Goal: Register for event/course

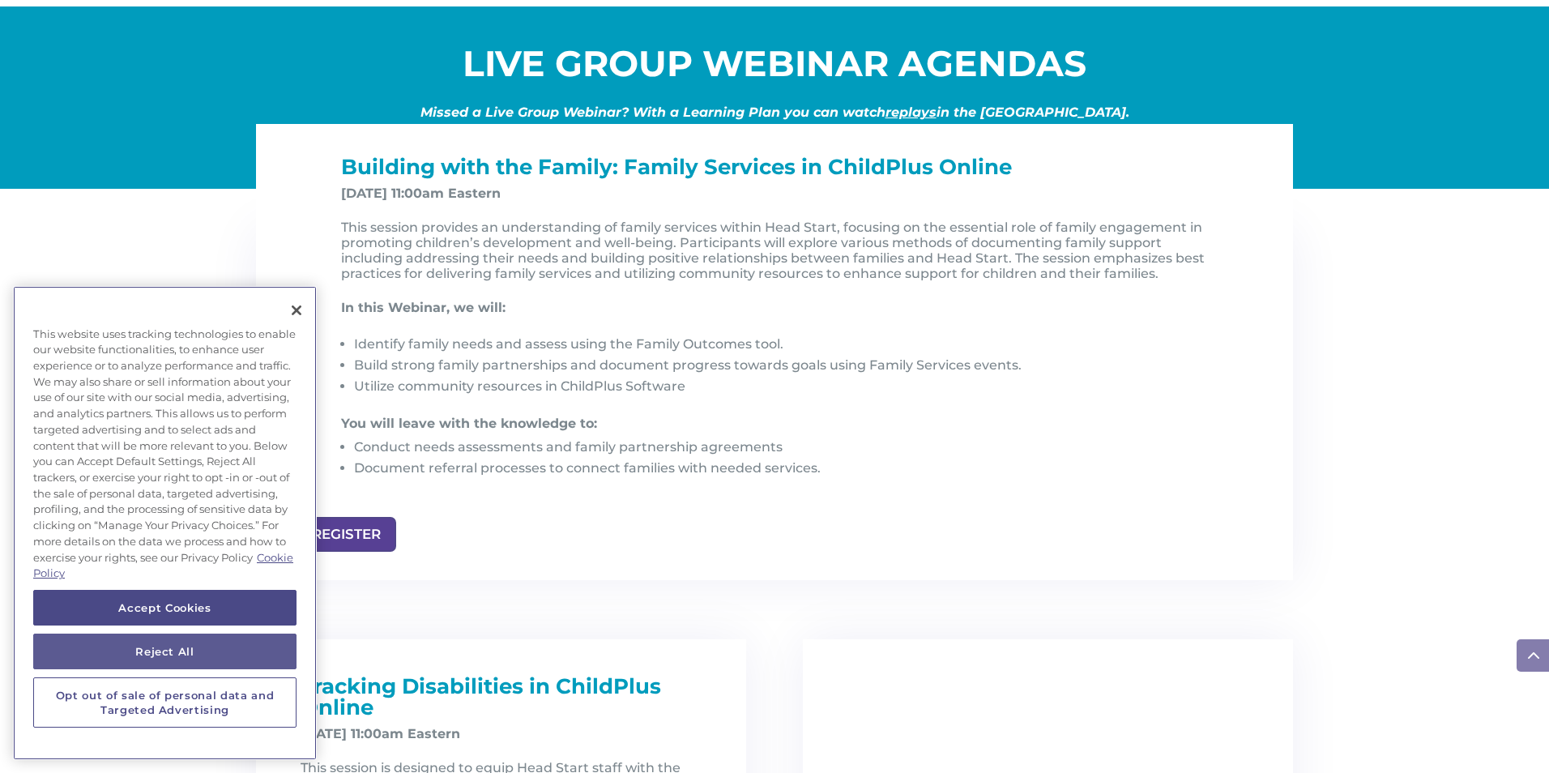
scroll to position [1675, 0]
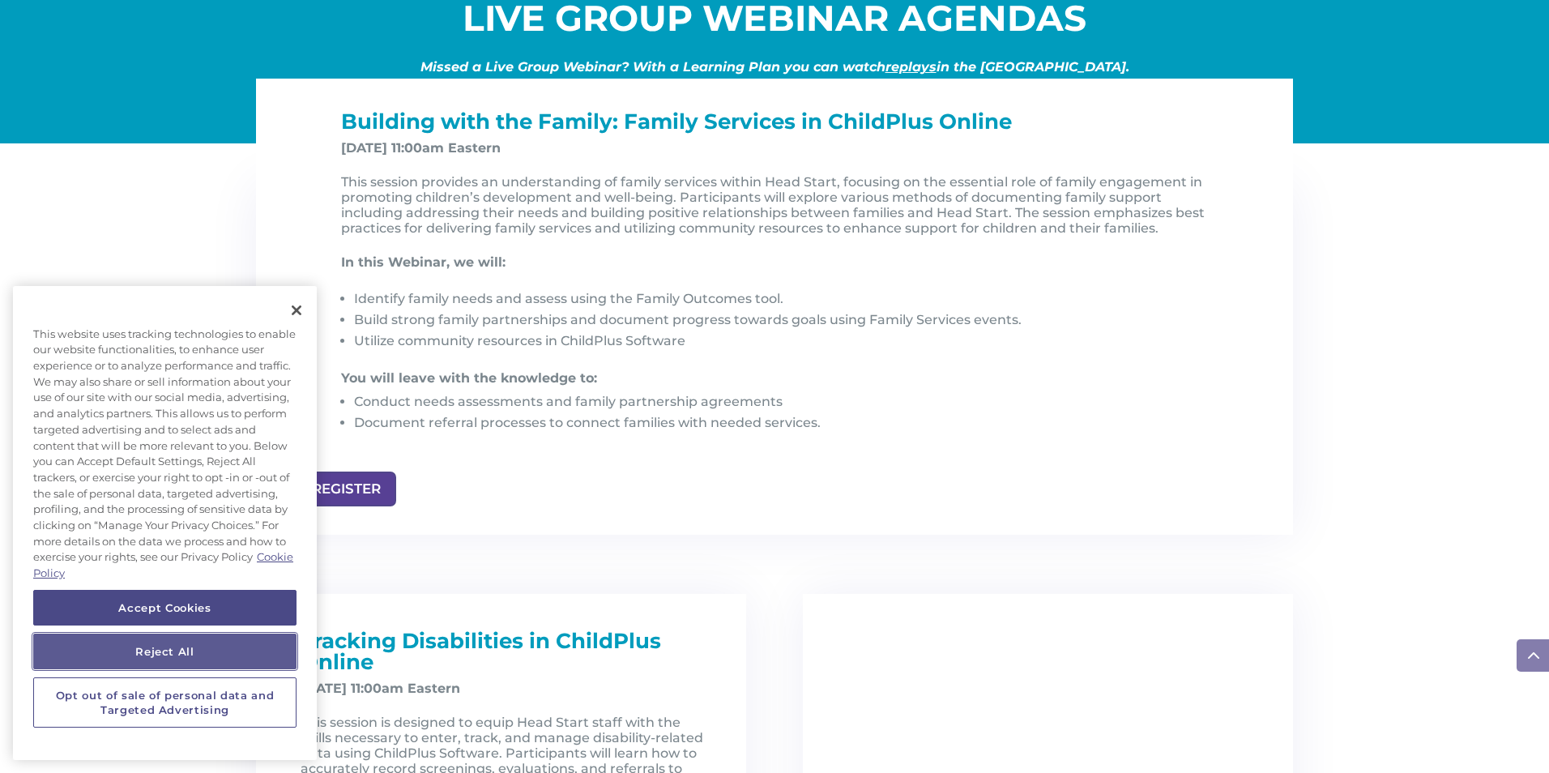
click at [218, 658] on button "Reject All" at bounding box center [164, 652] width 263 height 36
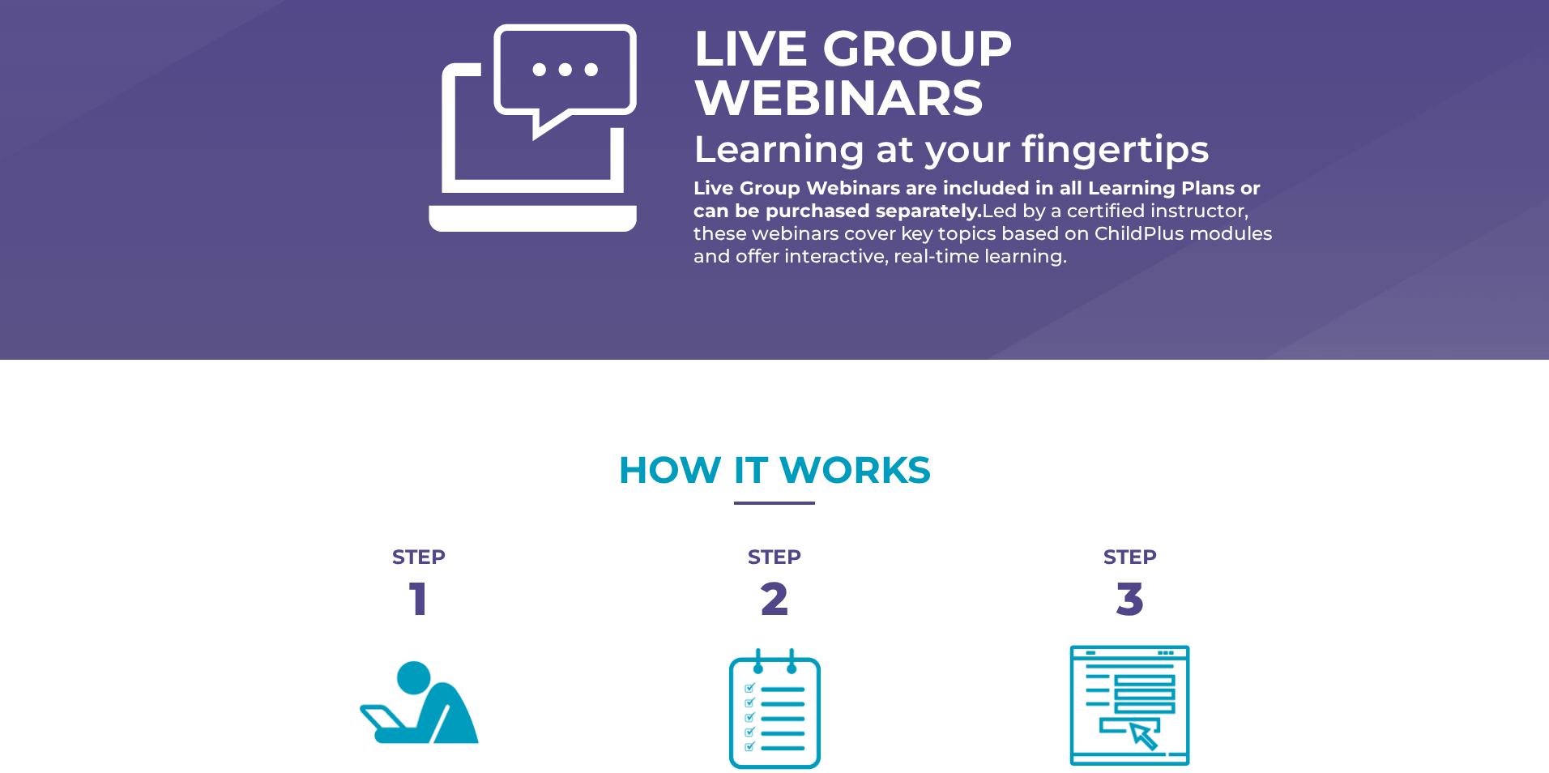
scroll to position [0, 0]
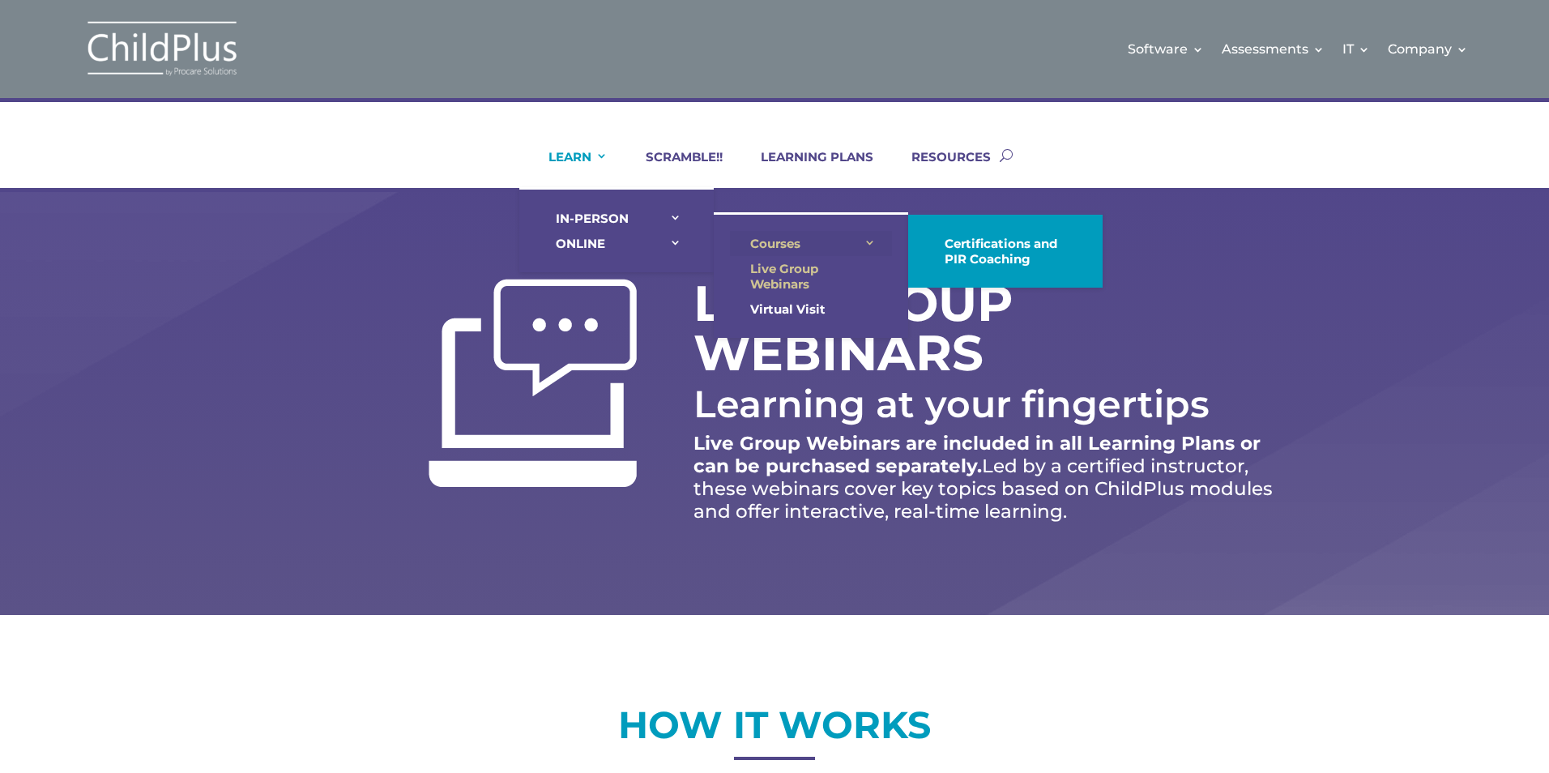
click at [865, 243] on link "Courses" at bounding box center [811, 243] width 162 height 25
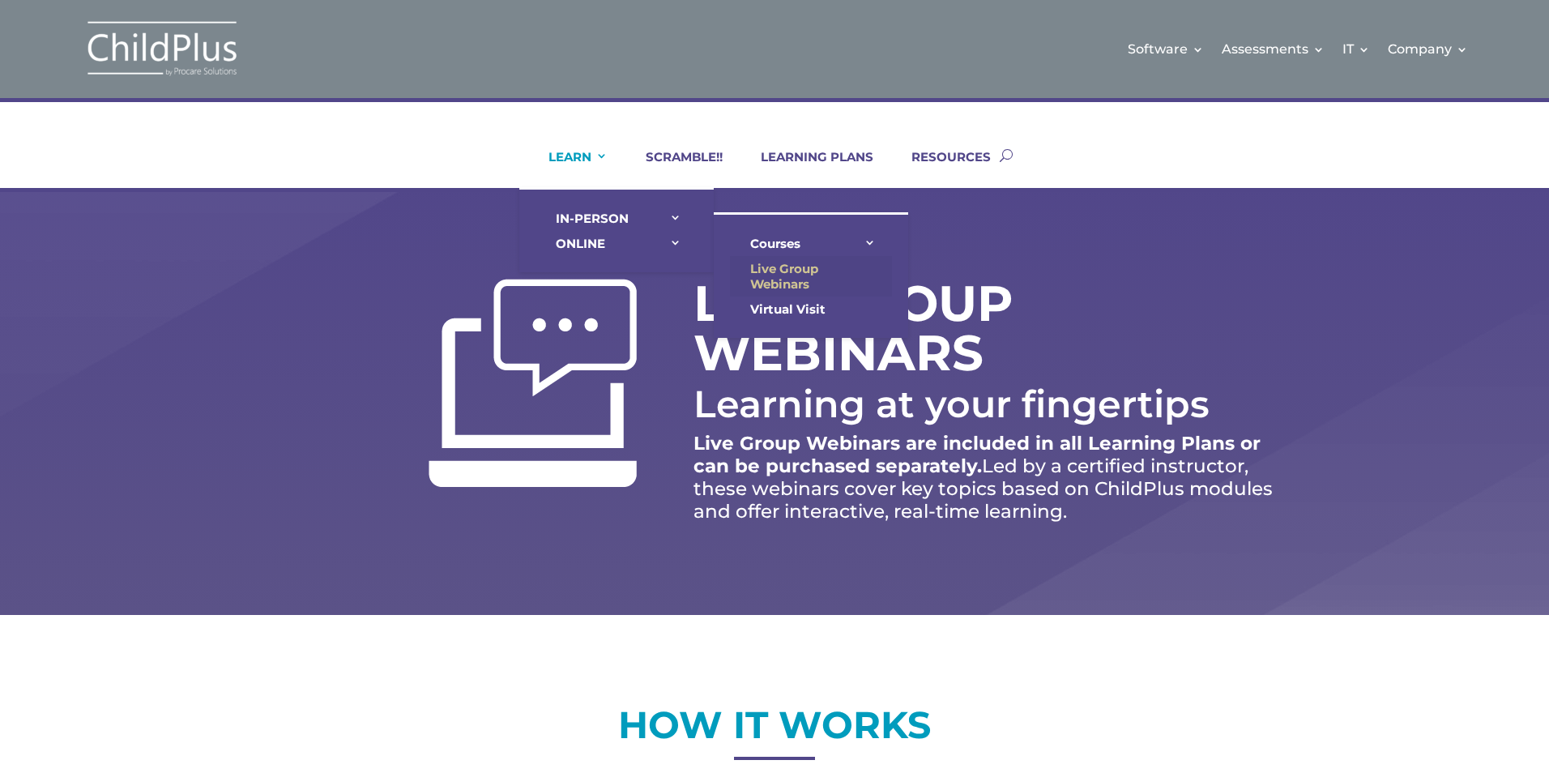
click at [796, 283] on link "Live Group Webinars" at bounding box center [811, 276] width 162 height 41
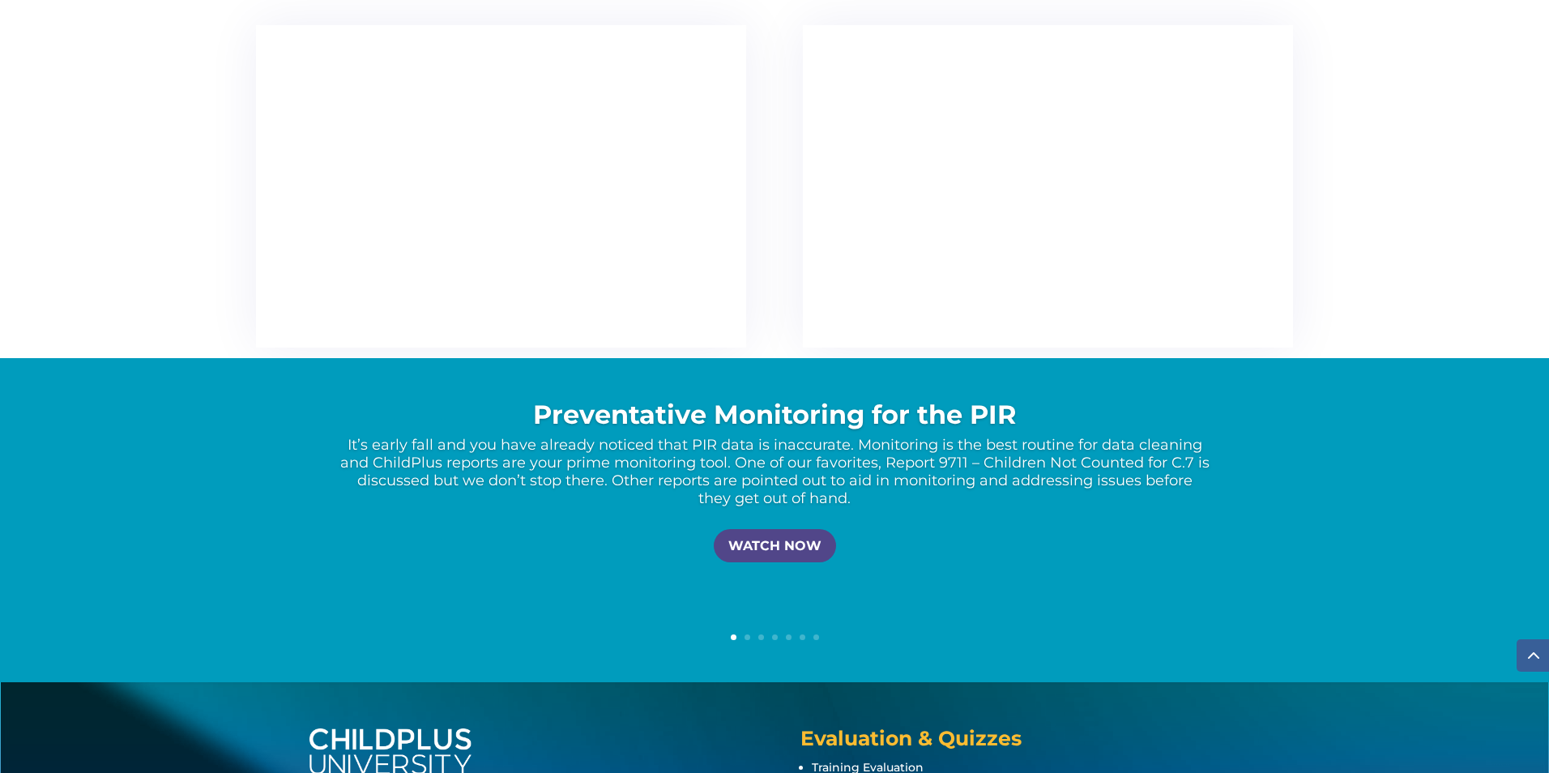
scroll to position [2982, 0]
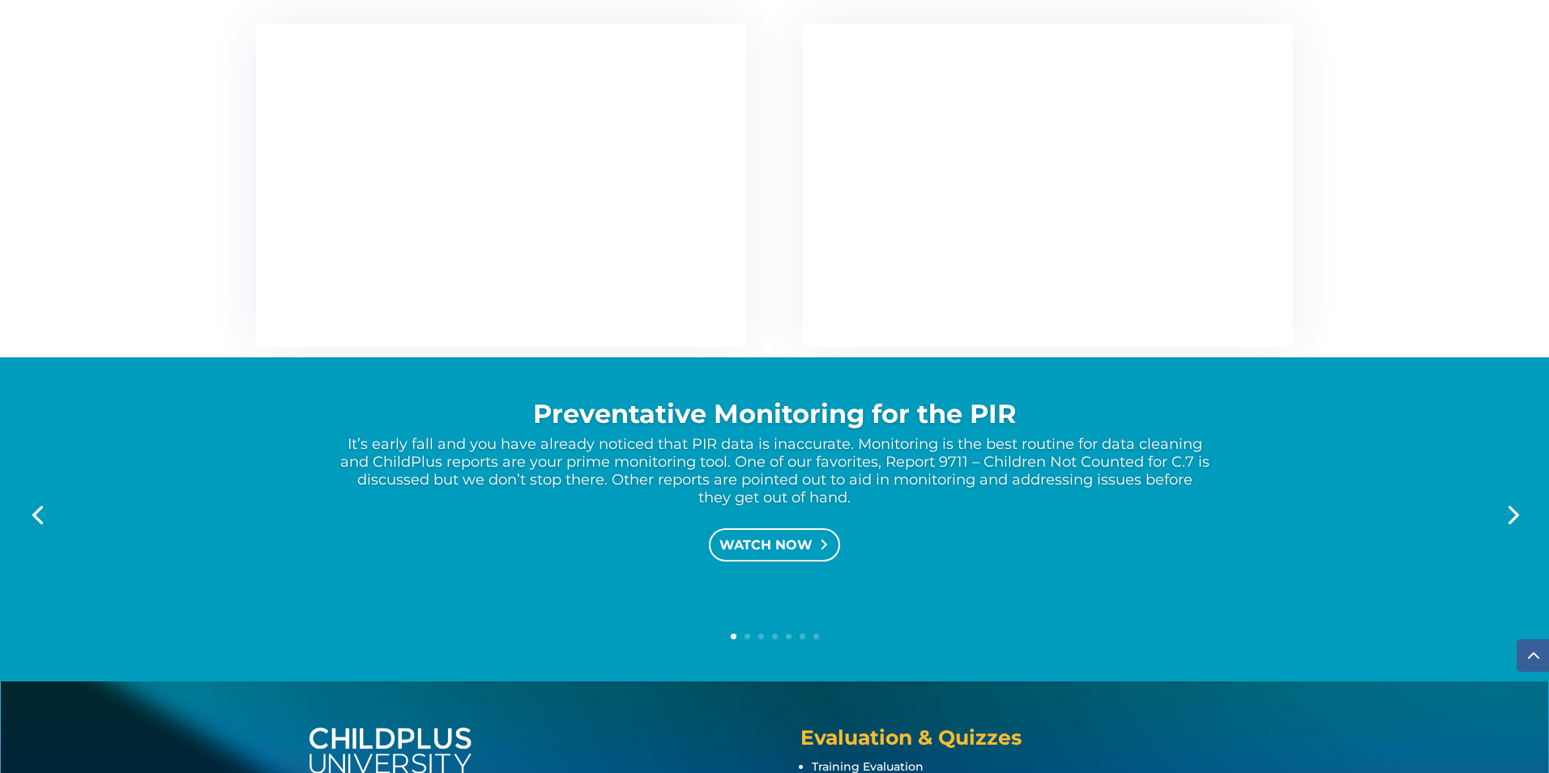
click at [769, 549] on link "WATCH NOW" at bounding box center [774, 544] width 131 height 33
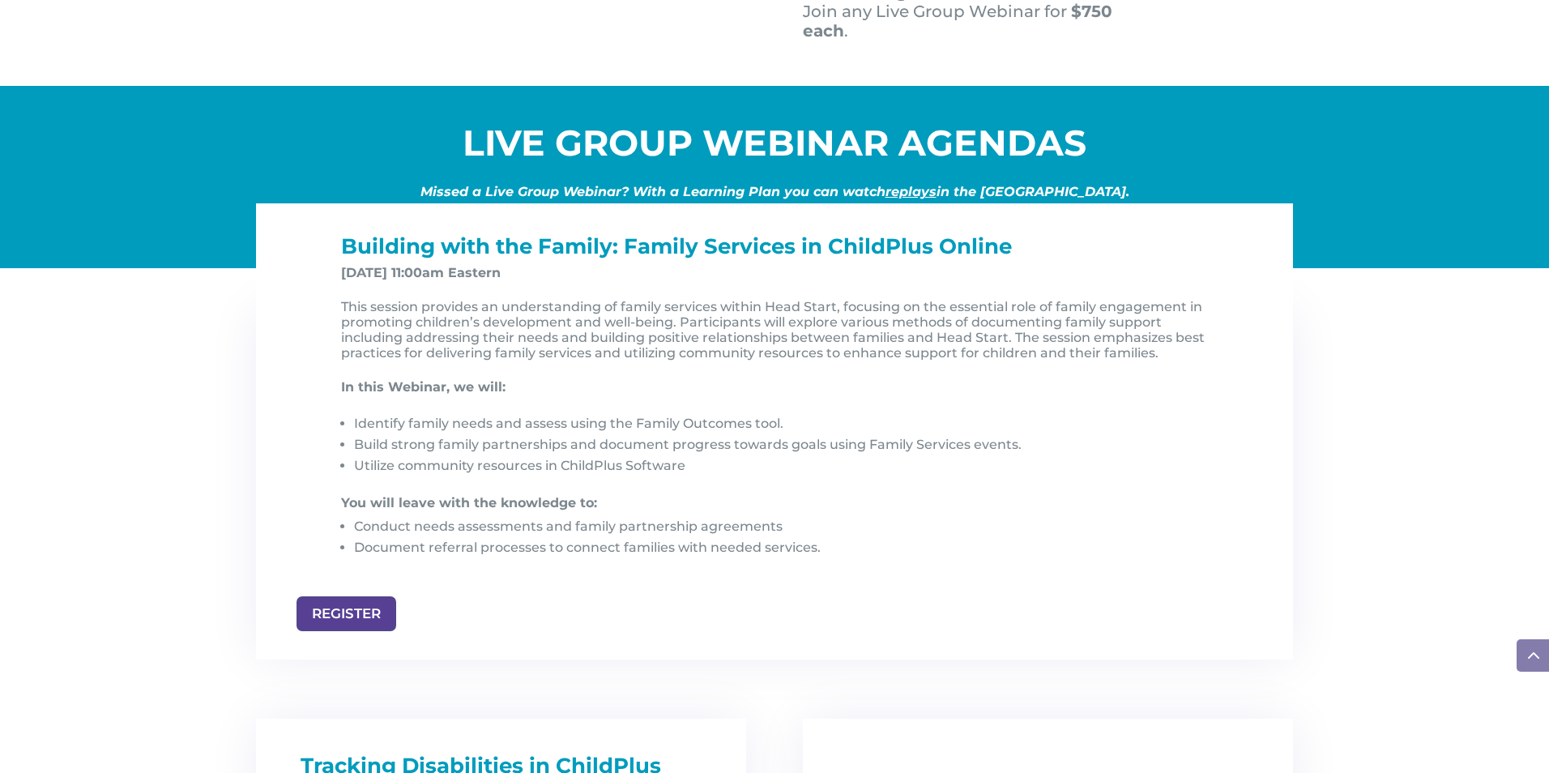
scroll to position [1556, 0]
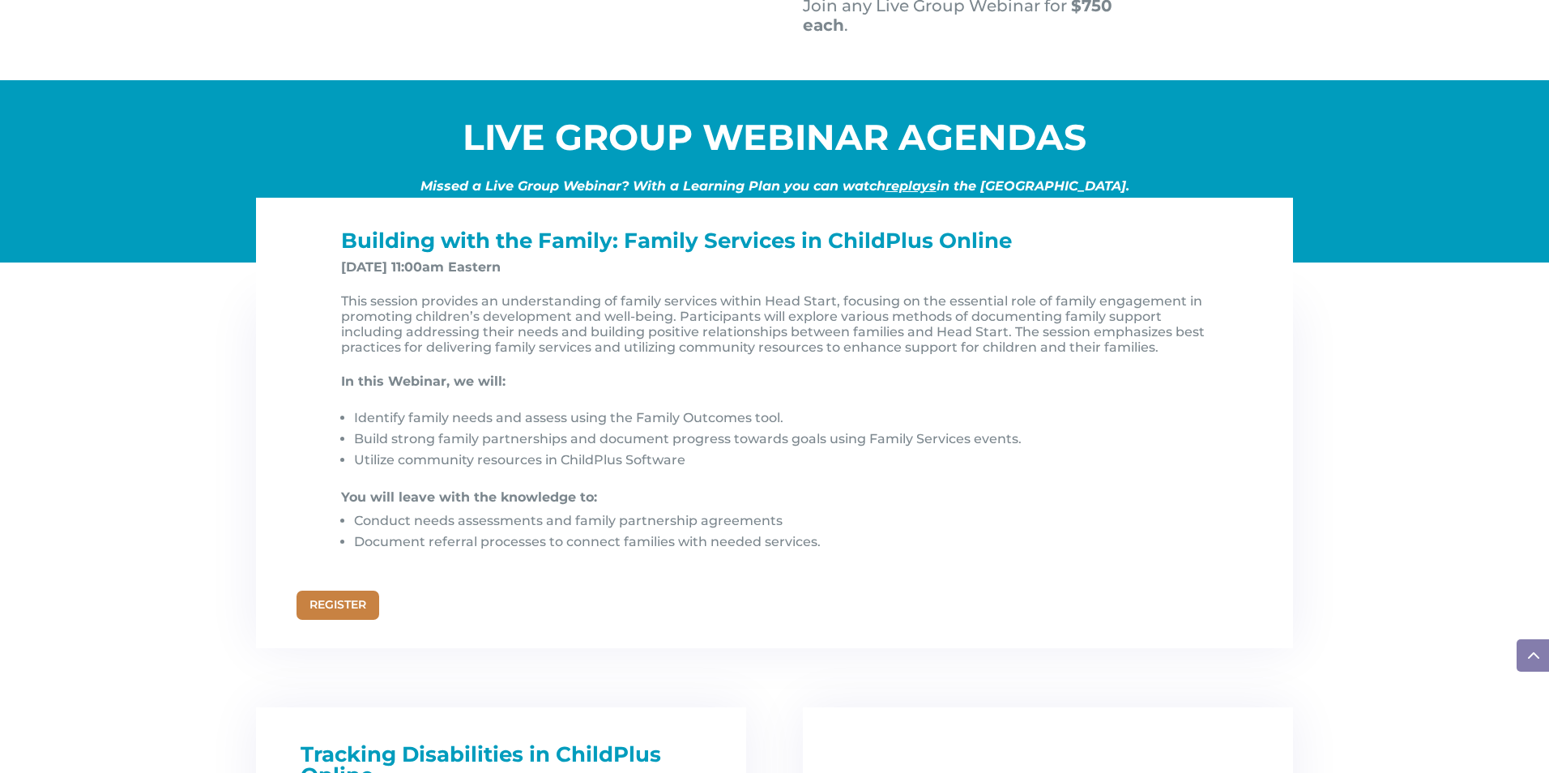
click at [358, 609] on link "REGISTER" at bounding box center [338, 605] width 83 height 29
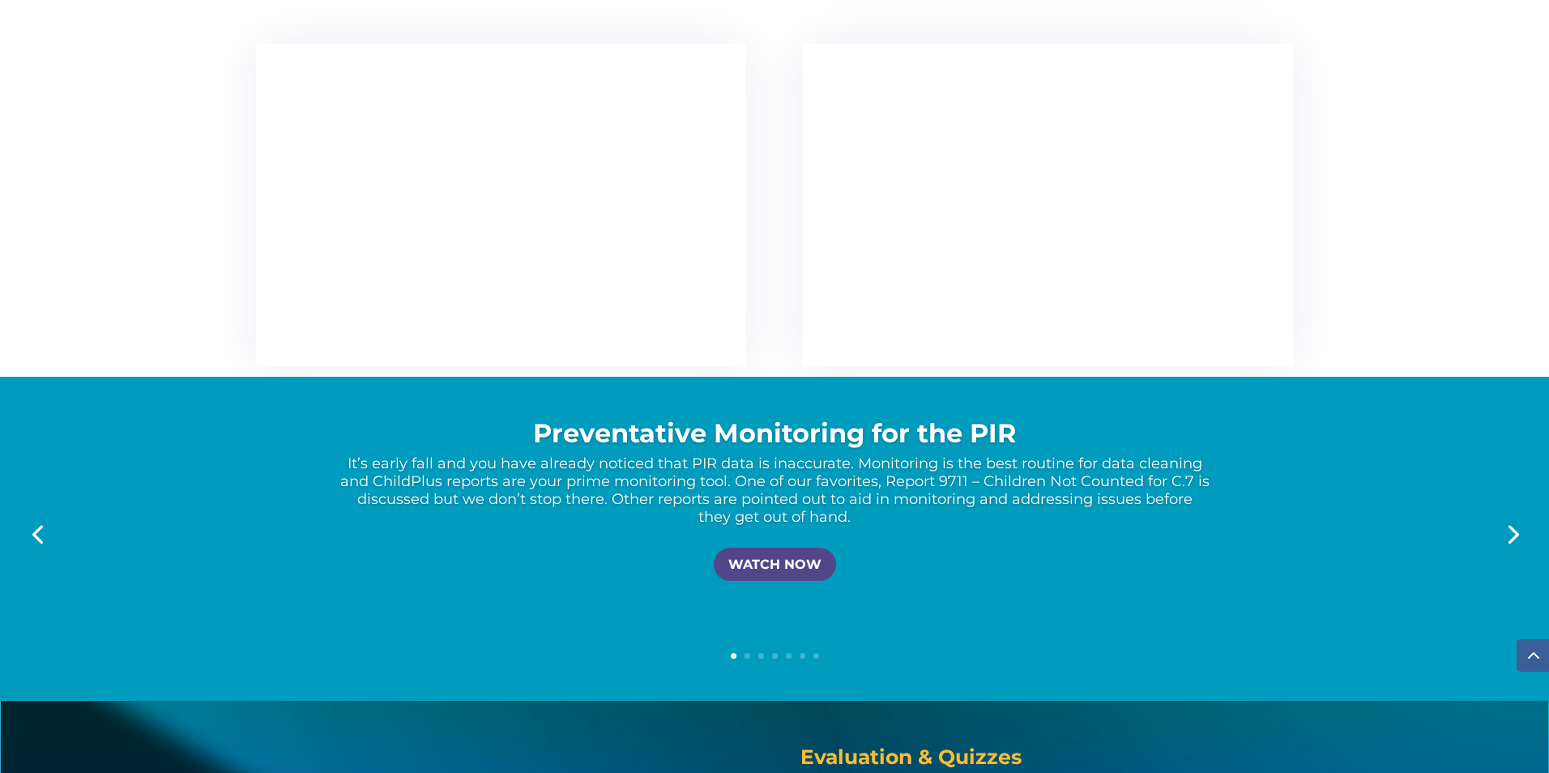
scroll to position [2971, 0]
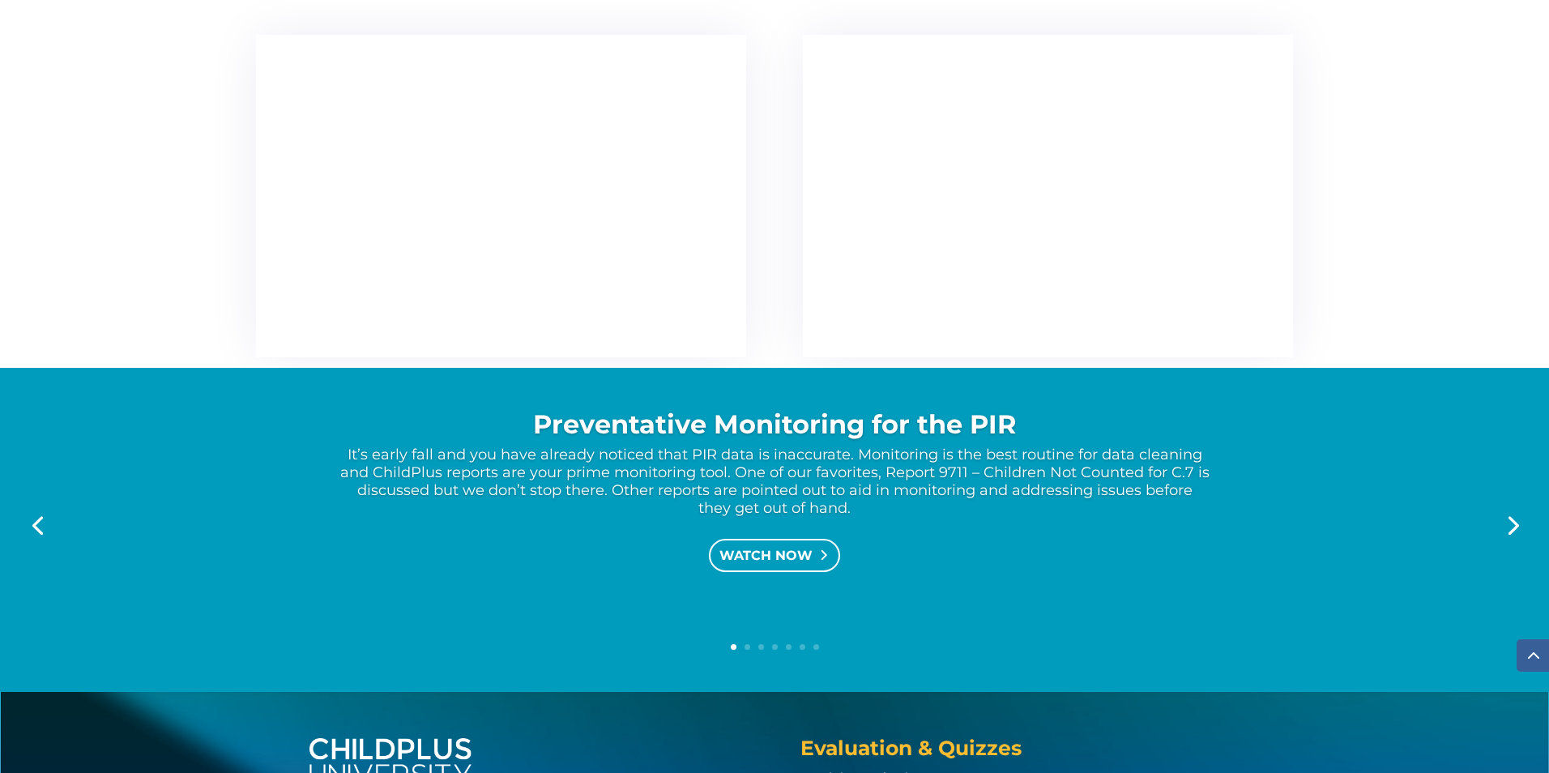
click at [753, 555] on link "WATCH NOW" at bounding box center [774, 555] width 131 height 33
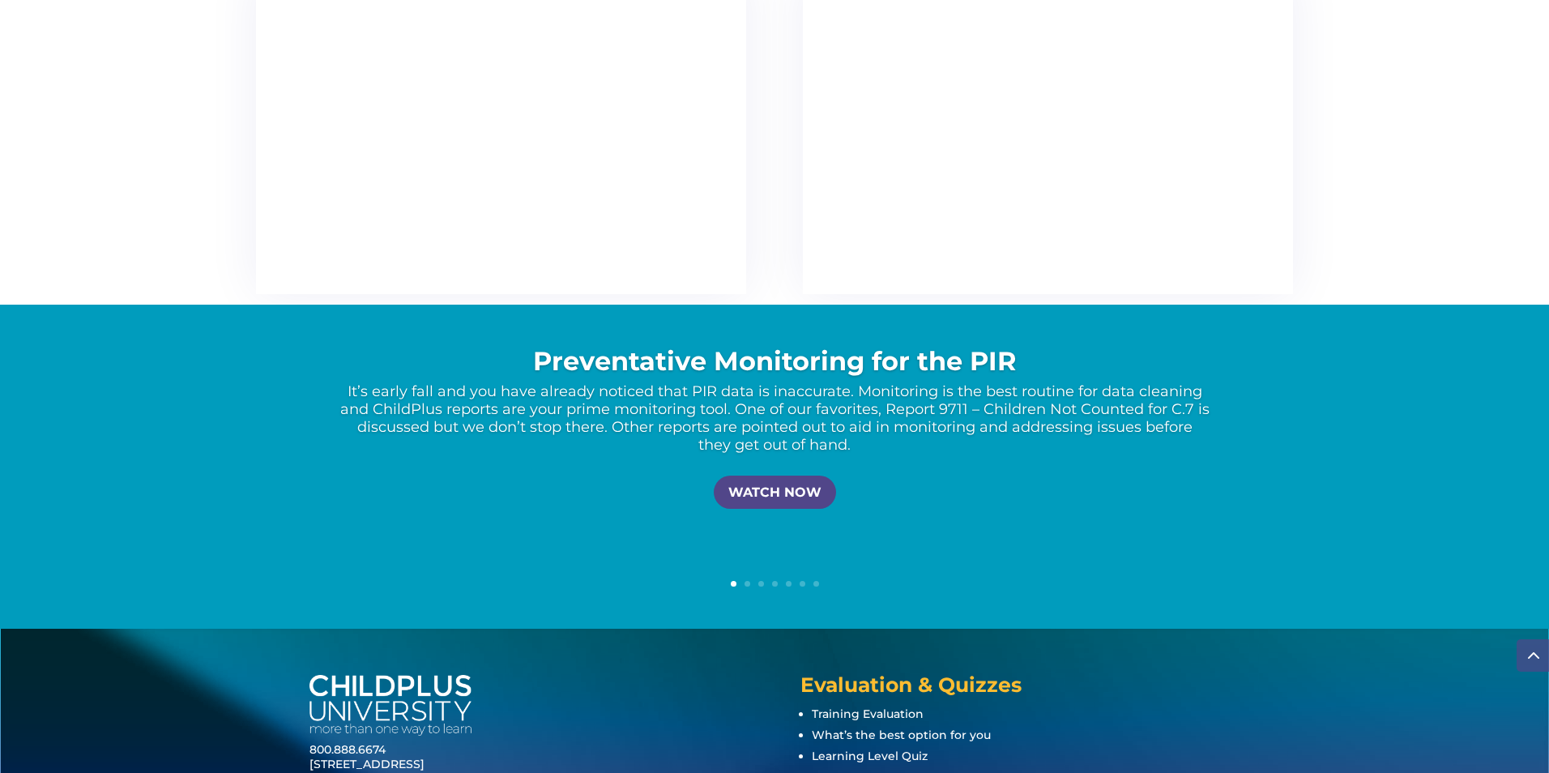
scroll to position [3036, 0]
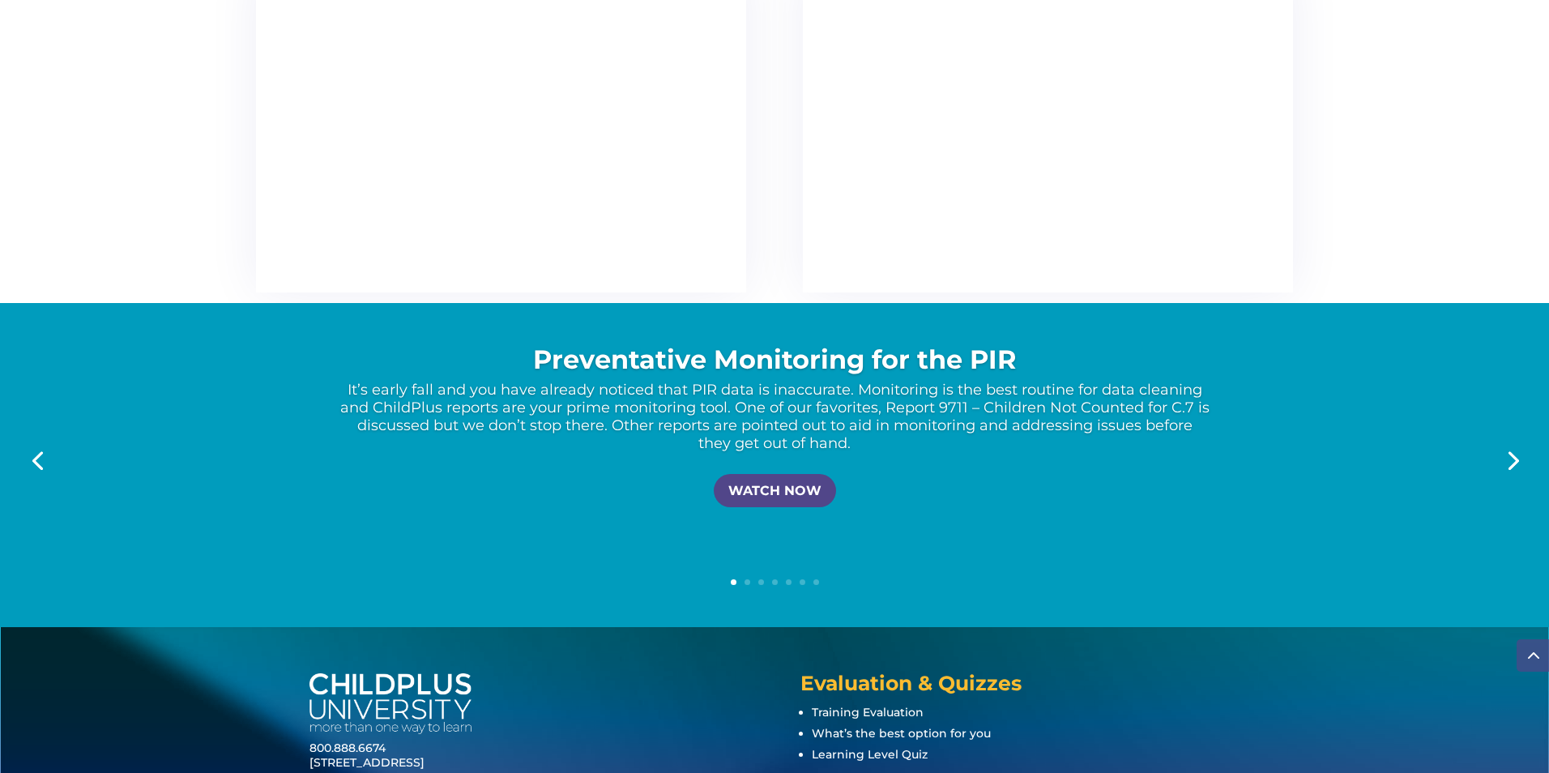
click at [1509, 453] on link "Next" at bounding box center [1512, 459] width 39 height 39
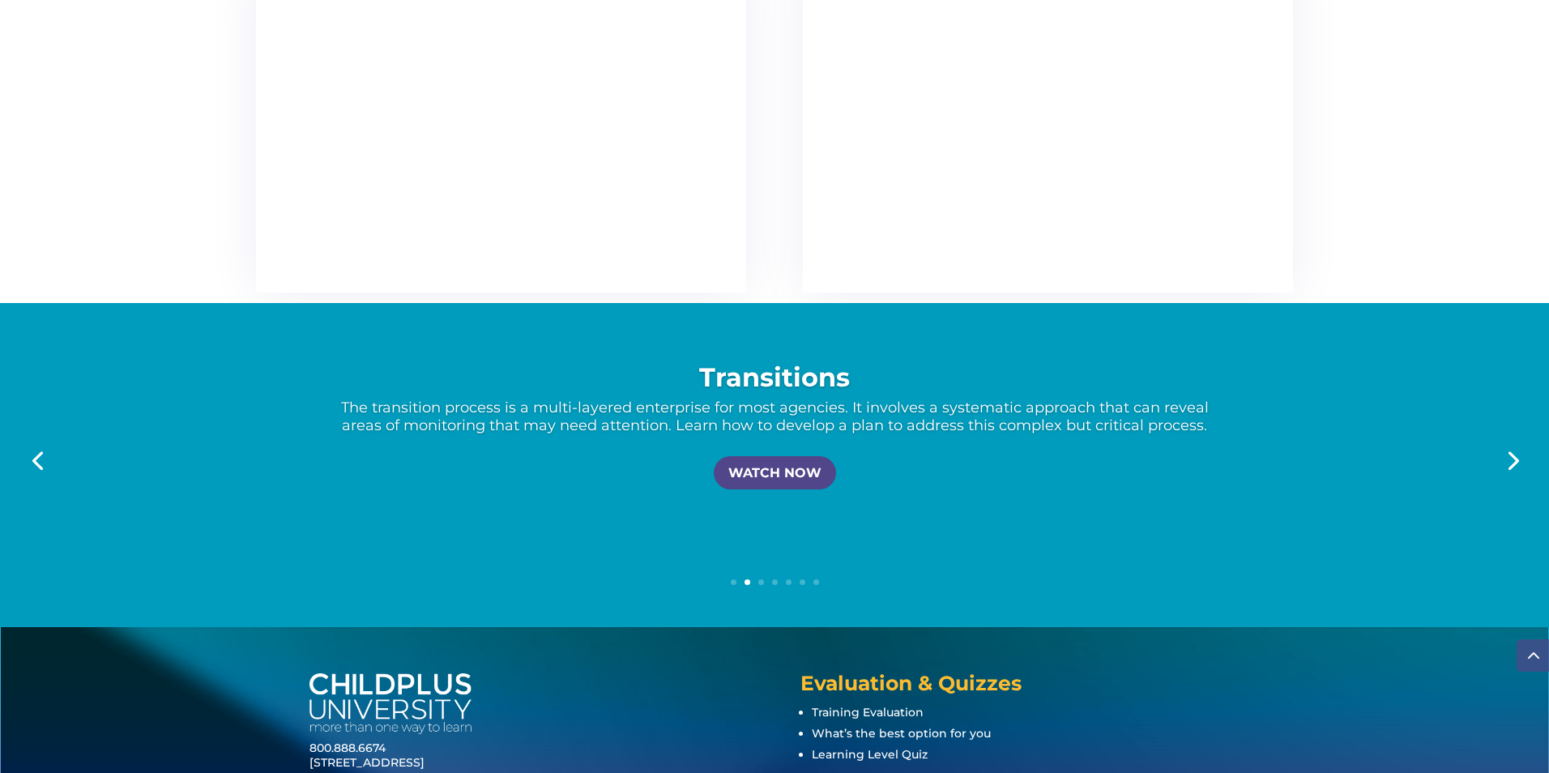
click at [1509, 453] on link "Next" at bounding box center [1512, 459] width 39 height 39
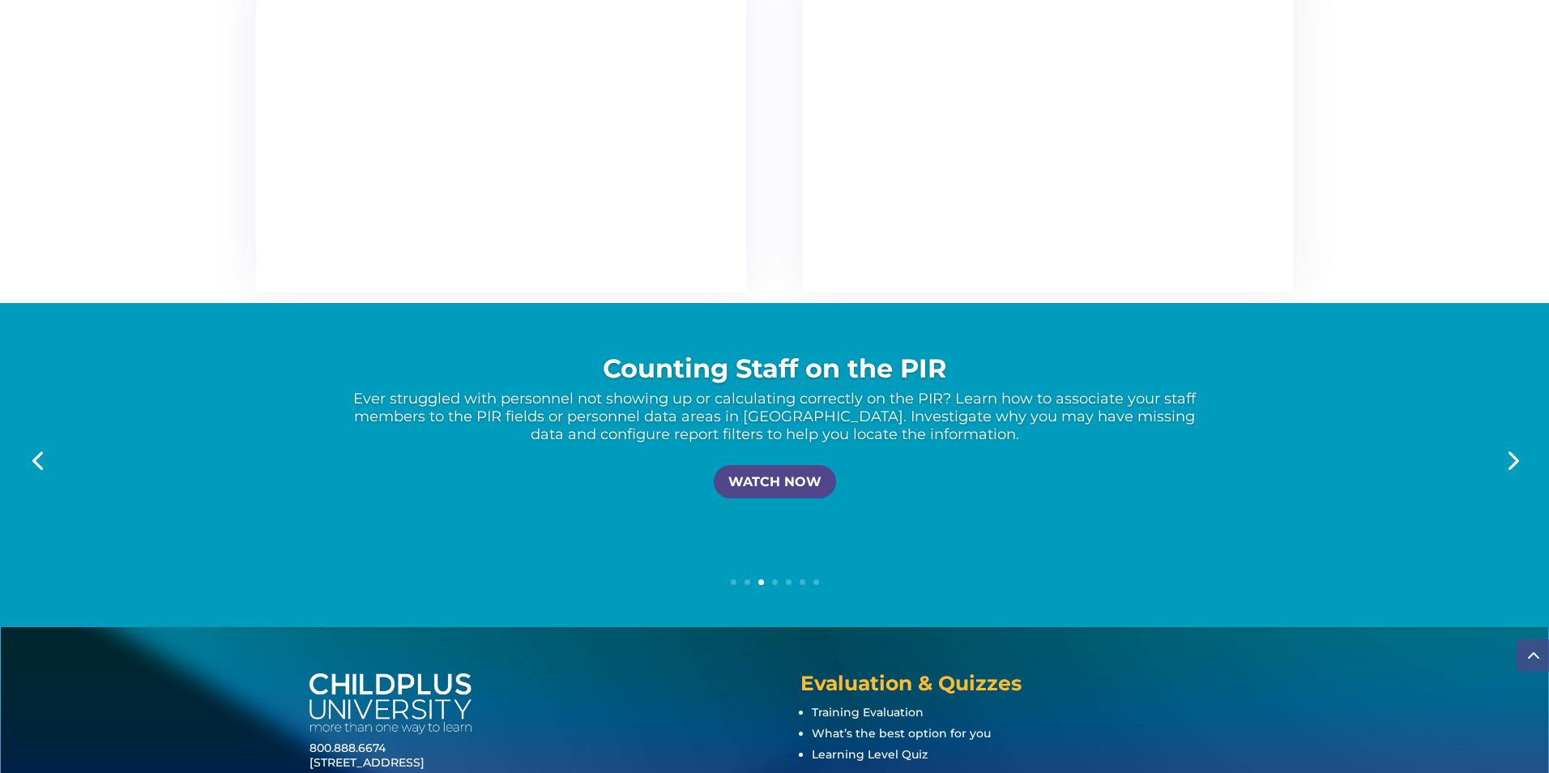
click at [1509, 453] on link "Next" at bounding box center [1512, 459] width 39 height 39
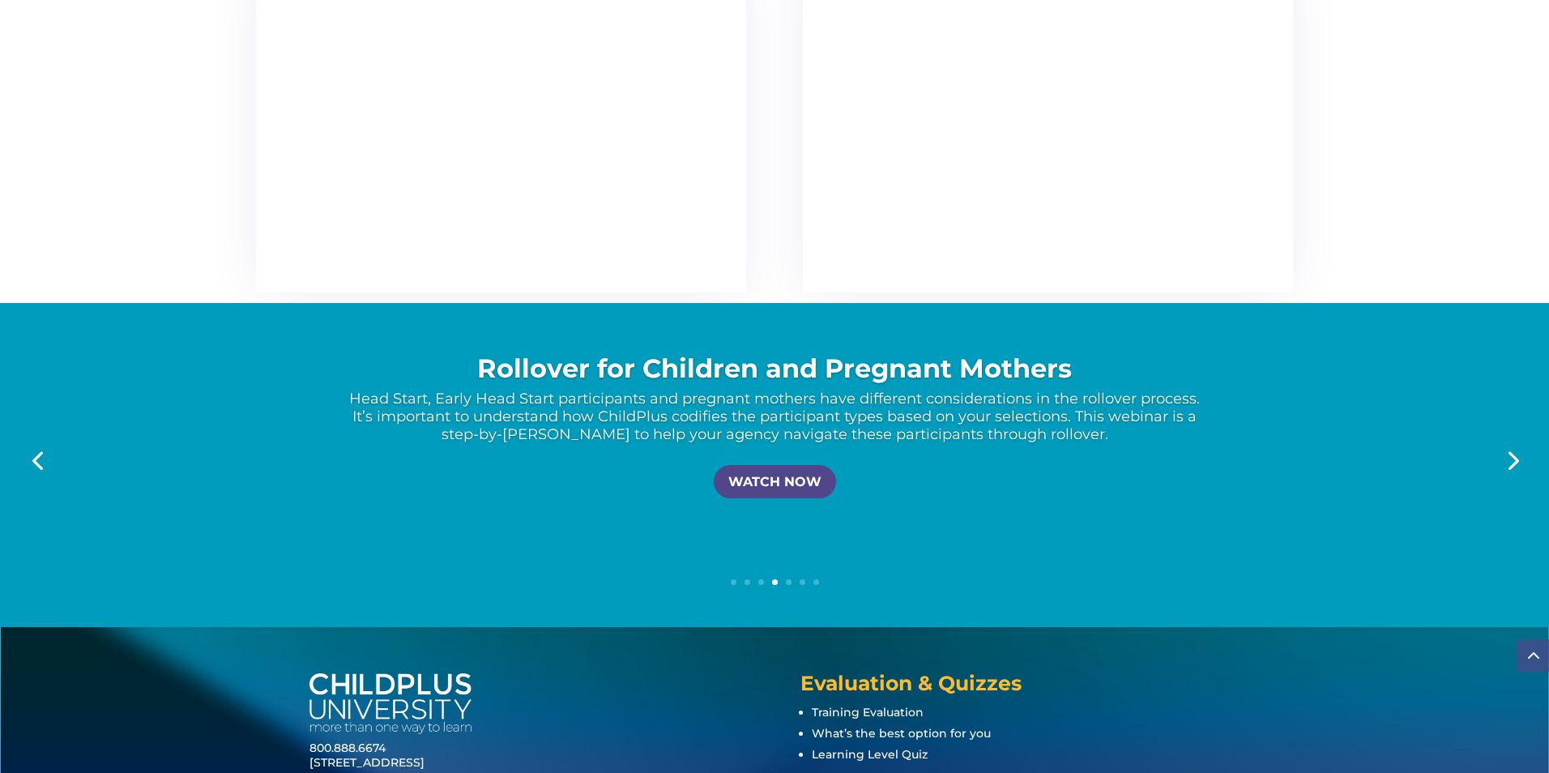
click at [1509, 453] on link "Next" at bounding box center [1512, 459] width 39 height 39
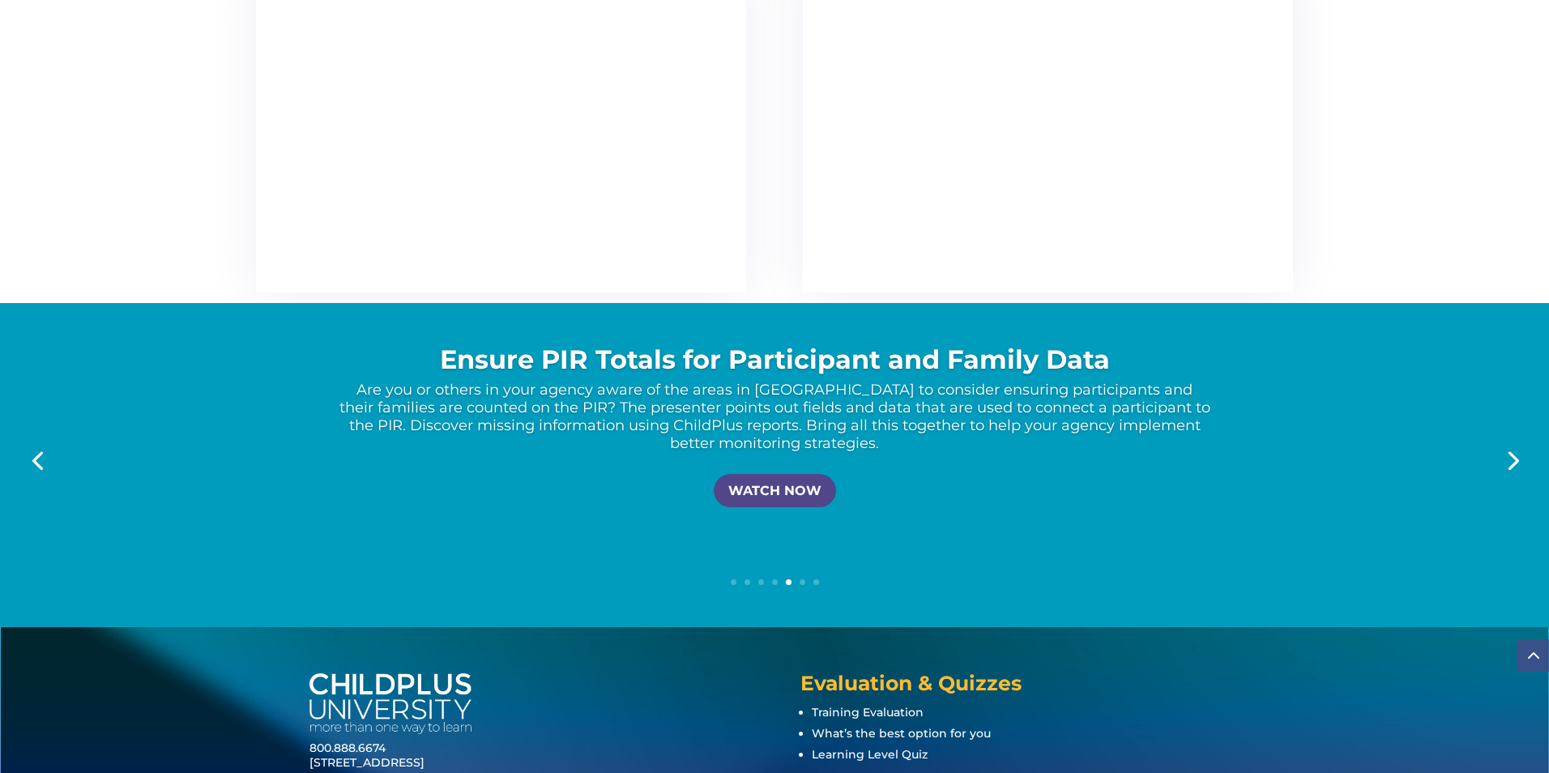
click at [1509, 453] on link "Next" at bounding box center [1512, 459] width 39 height 39
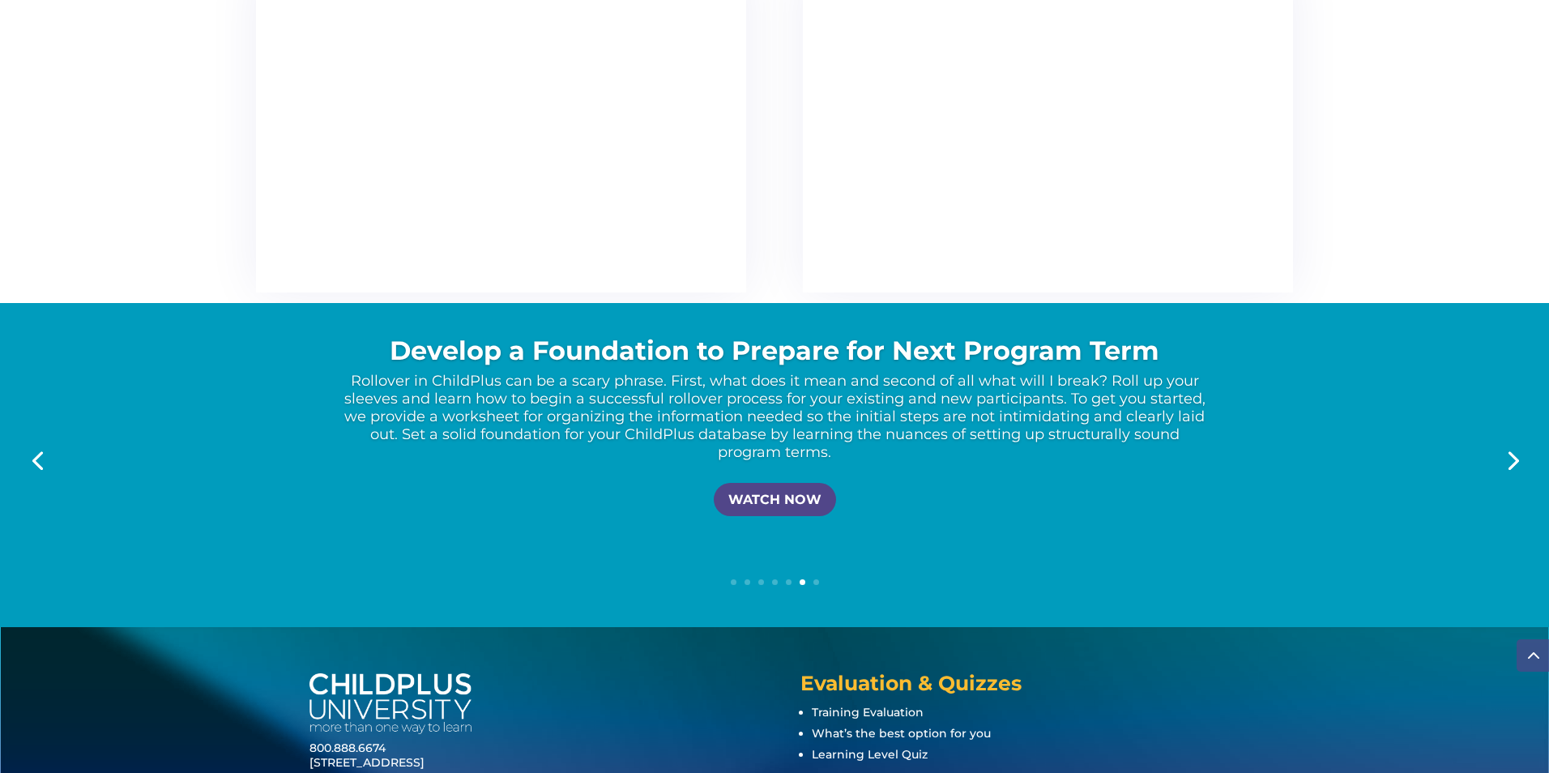
click at [1509, 453] on link "Next" at bounding box center [1512, 459] width 39 height 39
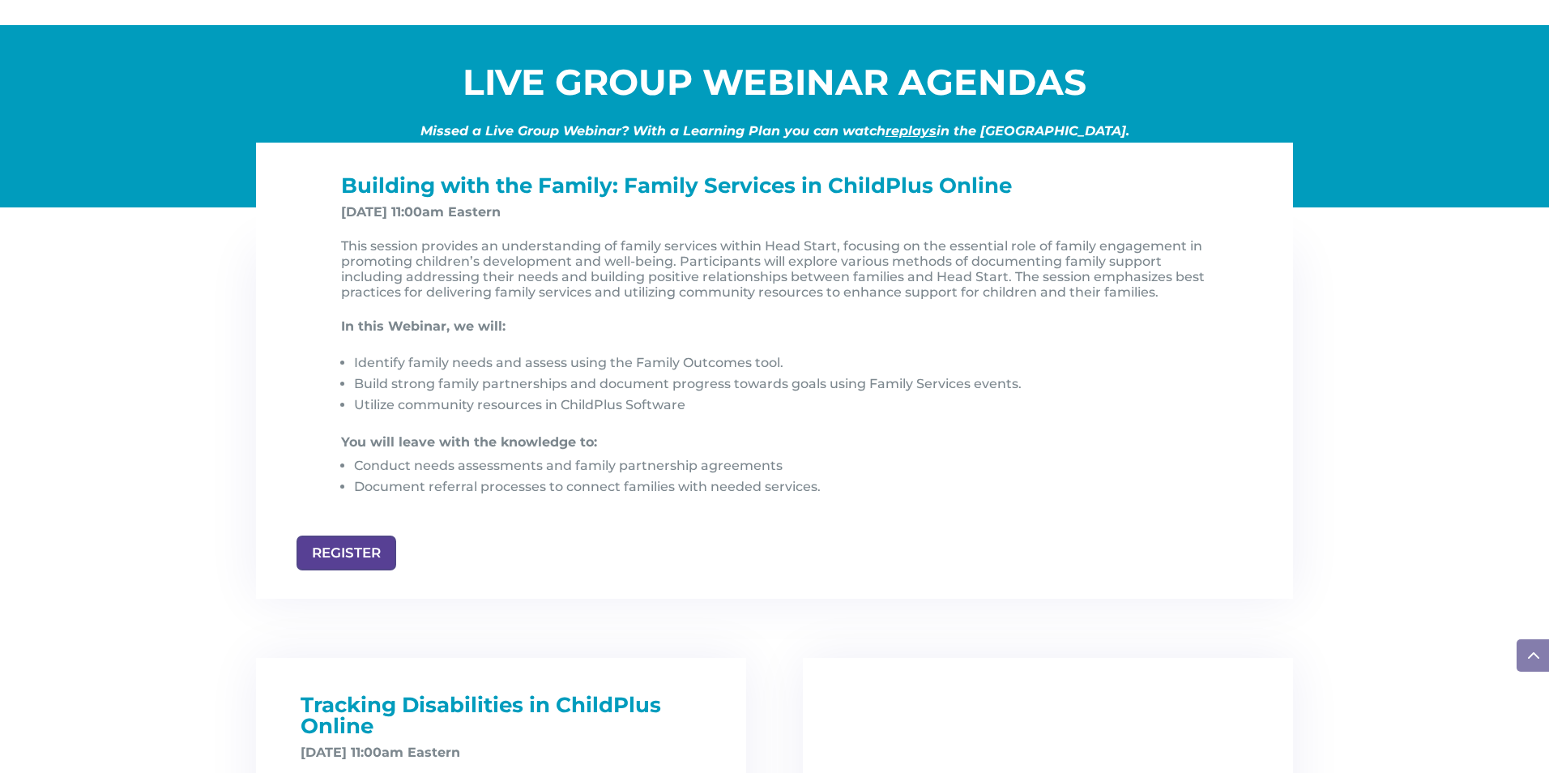
scroll to position [1610, 0]
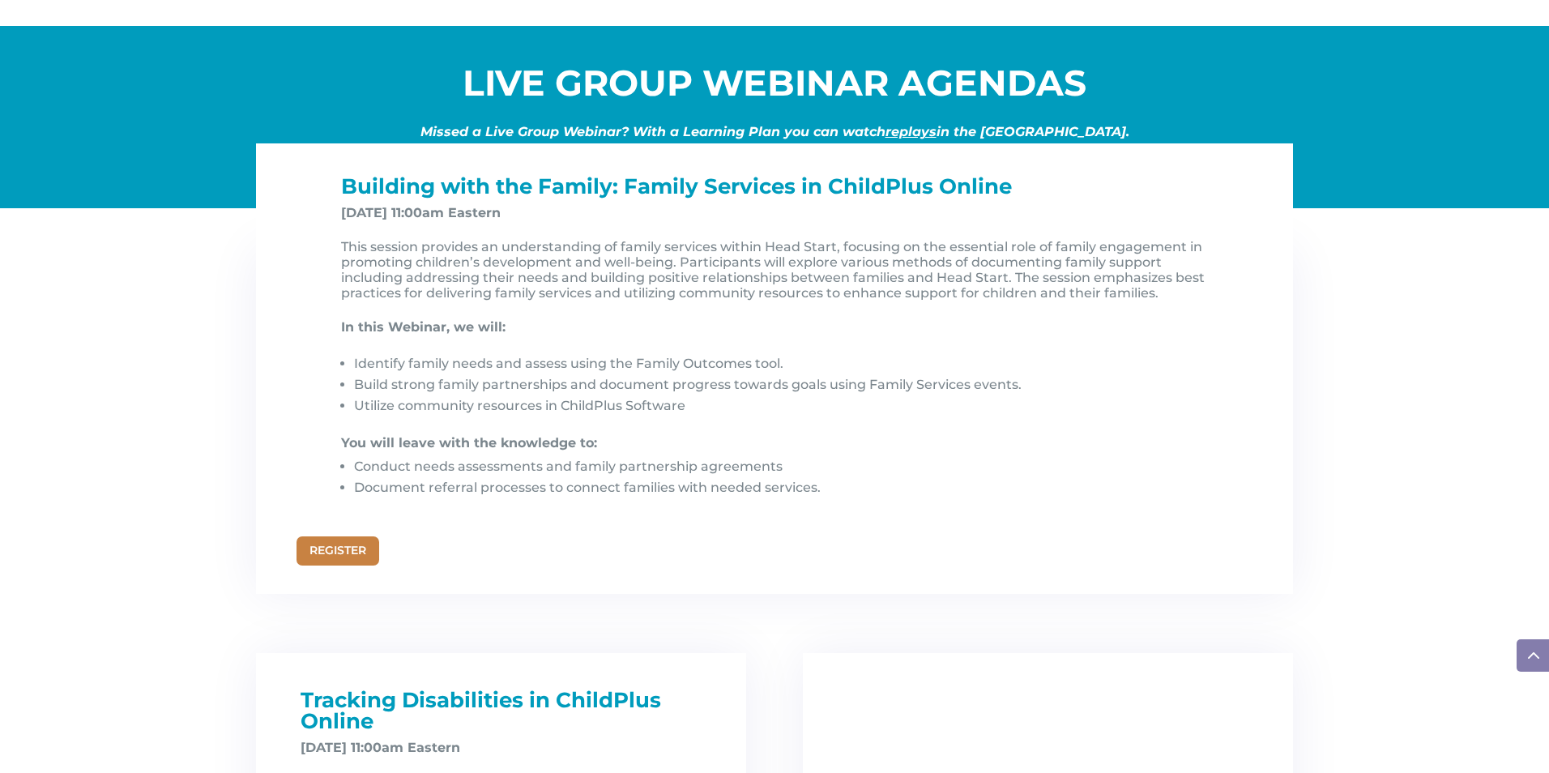
click at [333, 551] on link "REGISTER" at bounding box center [338, 550] width 83 height 29
